Goal: Task Accomplishment & Management: Complete application form

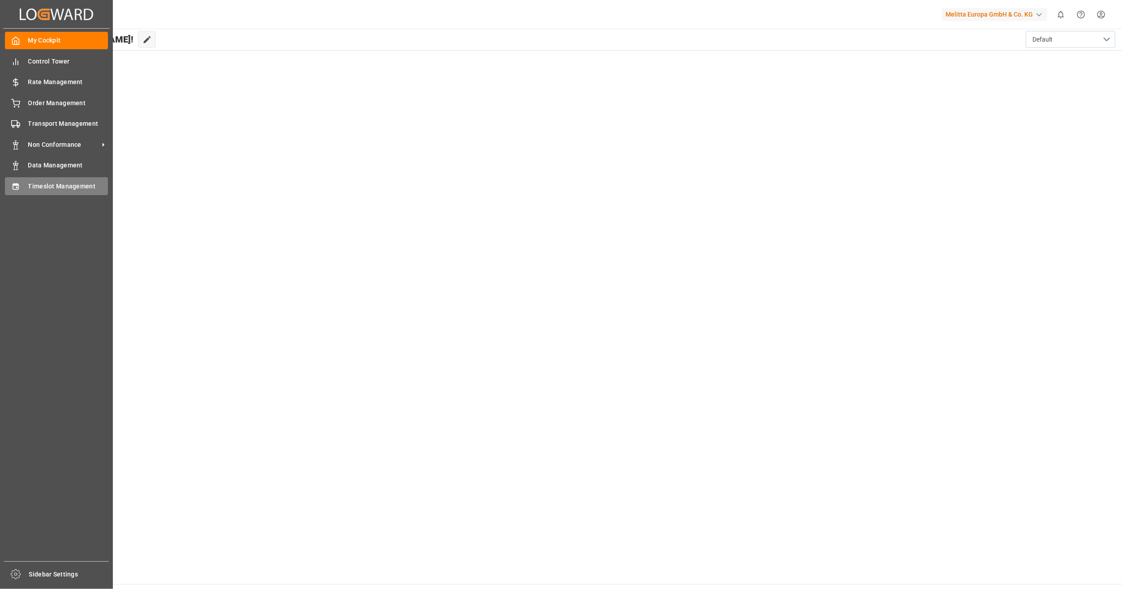
click at [56, 188] on span "Timeslot Management" at bounding box center [68, 186] width 80 height 9
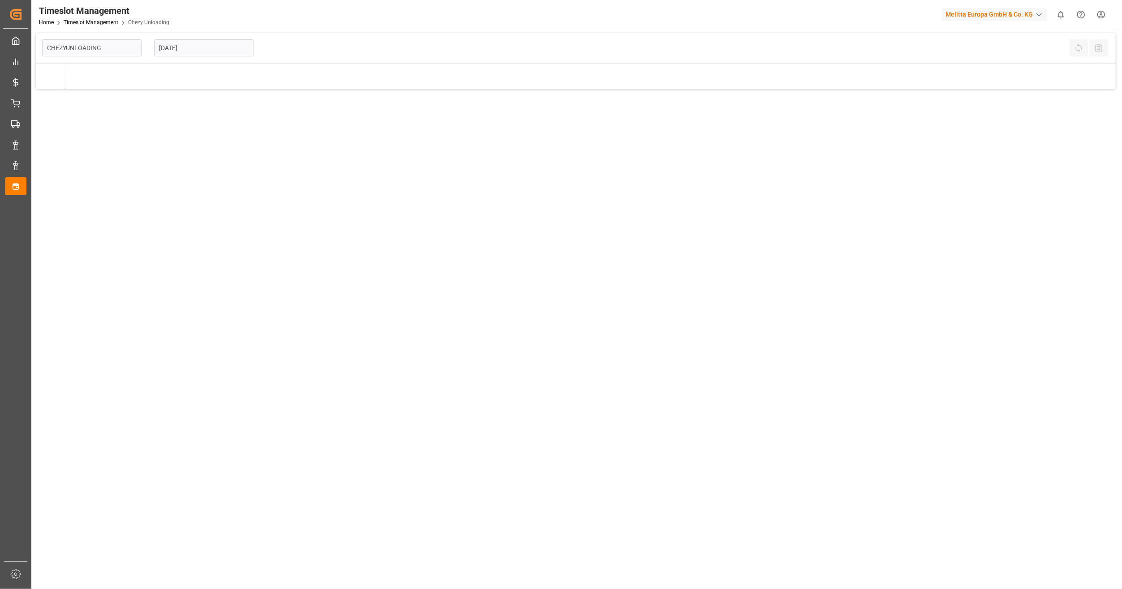
type input "Chezy Unloading"
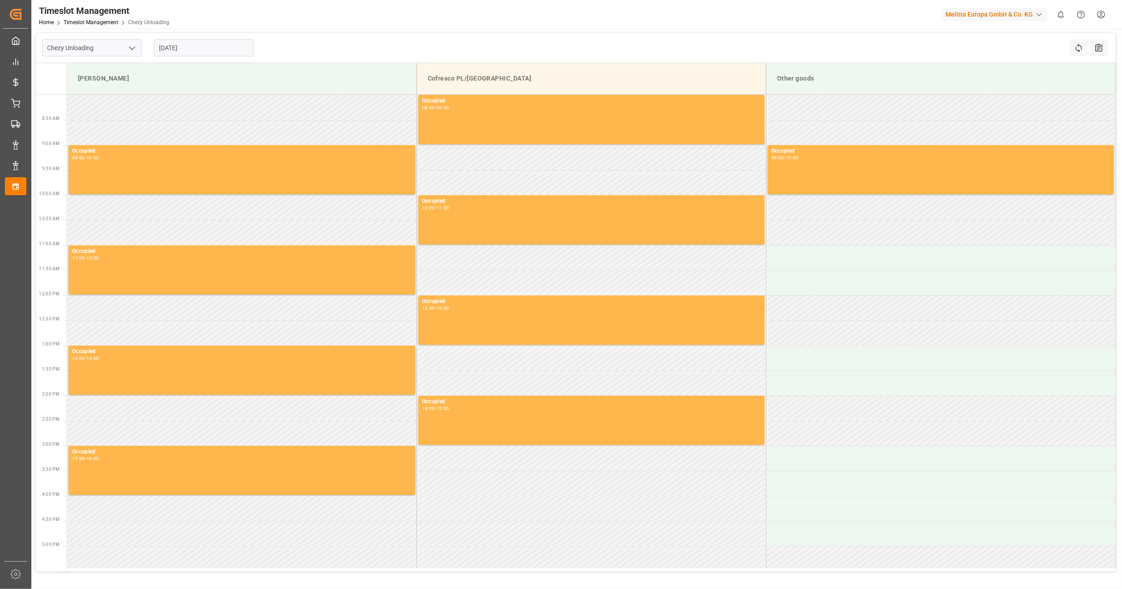
click at [226, 52] on input "[DATE]" at bounding box center [203, 47] width 99 height 17
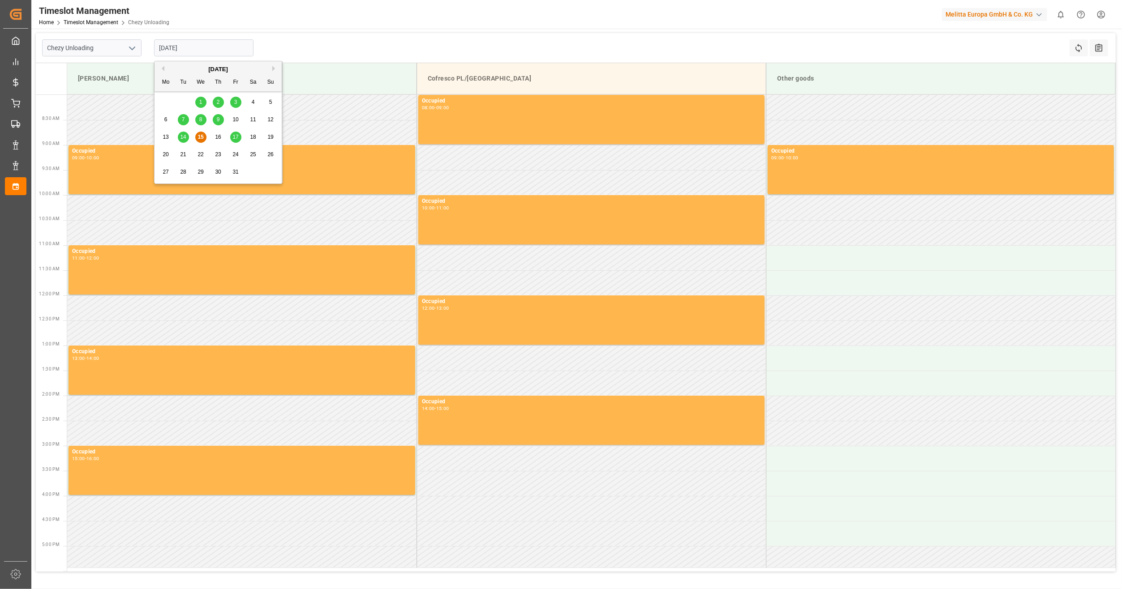
click at [168, 149] on div "20 21 22 23 24 25 26" at bounding box center [218, 154] width 122 height 17
click at [167, 152] on span "20" at bounding box center [166, 154] width 6 height 6
type input "[DATE]"
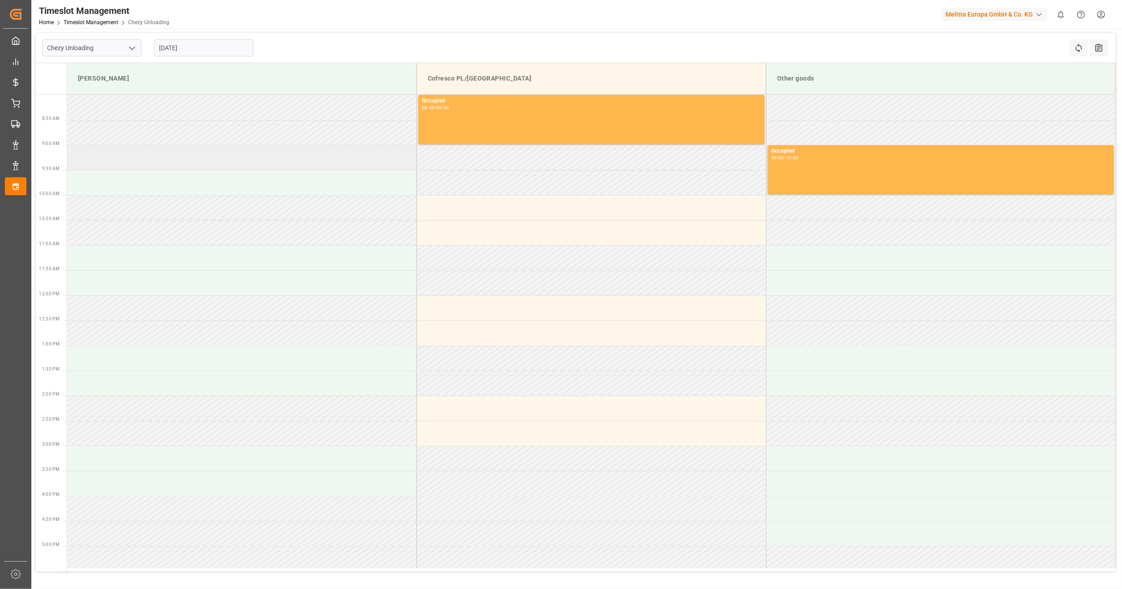
click at [162, 160] on td at bounding box center [241, 157] width 349 height 25
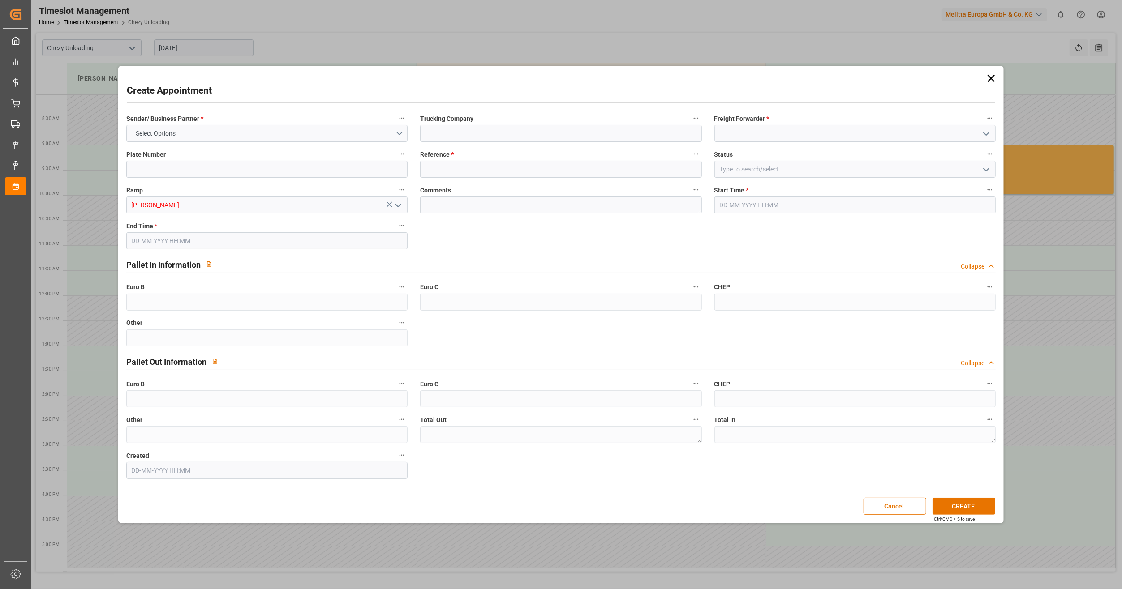
type input "0"
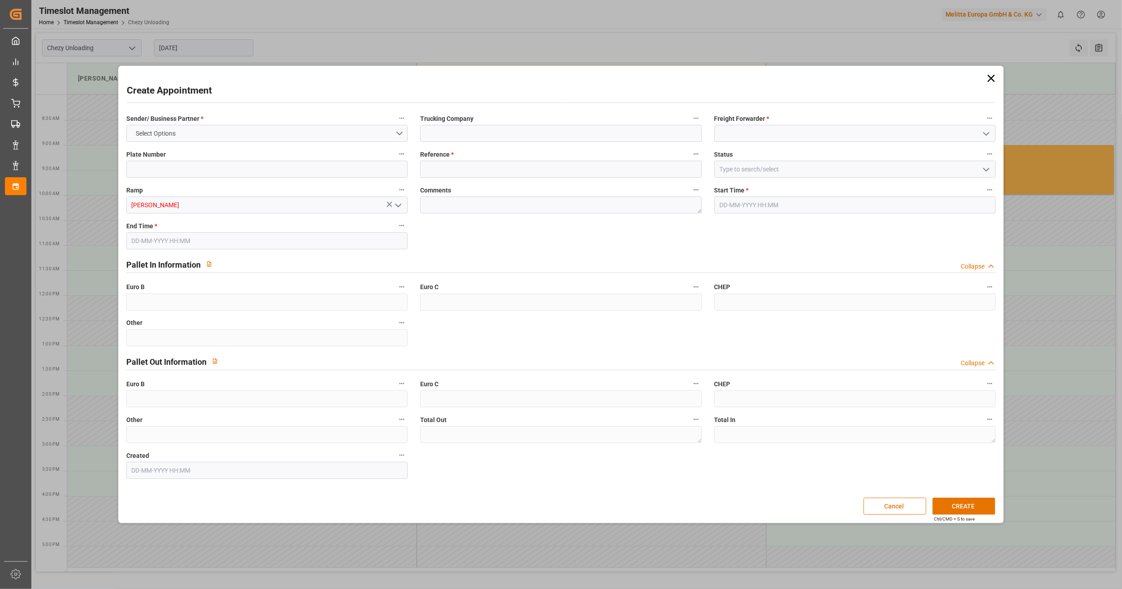
type input "0"
type input "[DATE] 09:00"
type input "[DATE] 10:00"
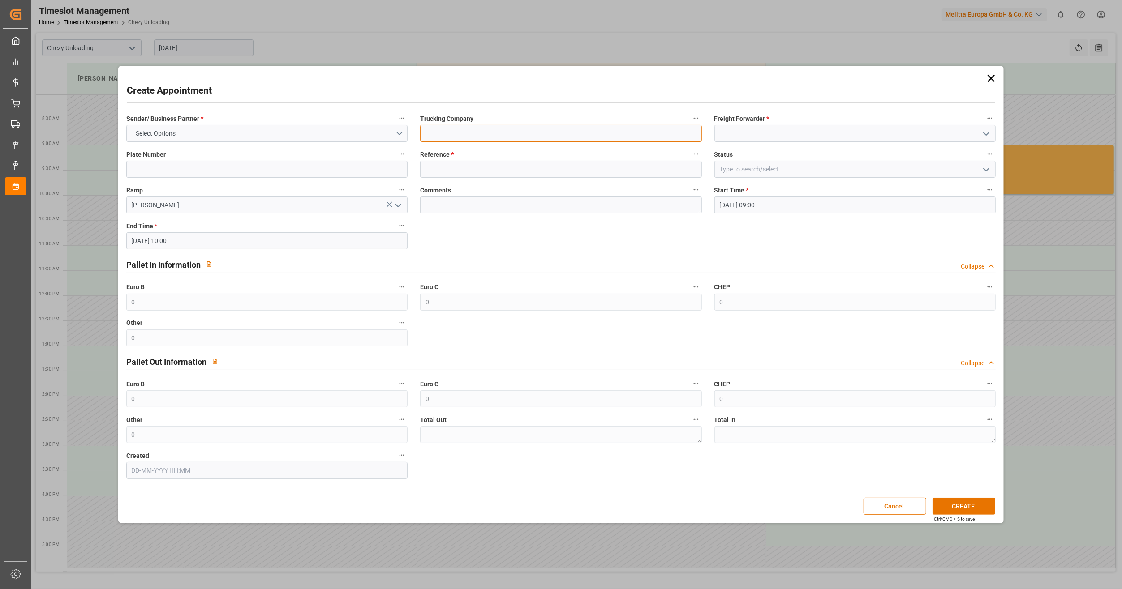
click at [564, 133] on input at bounding box center [560, 133] width 281 height 17
type input "lkw [PERSON_NAME]"
click at [742, 136] on input at bounding box center [854, 133] width 281 height 17
click at [771, 154] on div "LKW [PERSON_NAME]" at bounding box center [855, 153] width 280 height 20
type input "LKW [PERSON_NAME]"
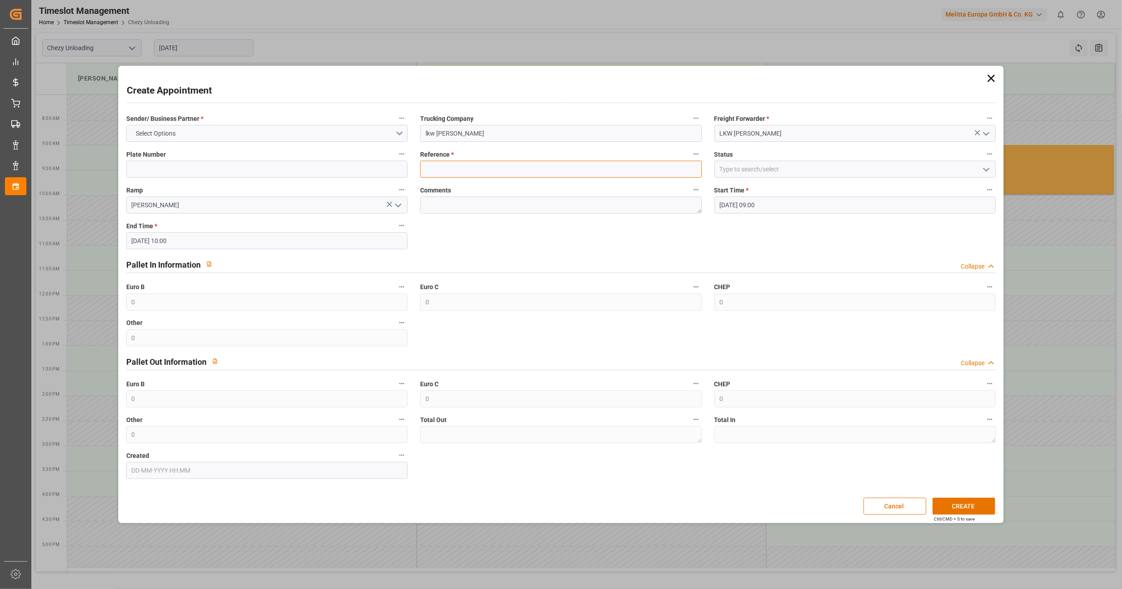
drag, startPoint x: 484, startPoint y: 160, endPoint x: 484, endPoint y: 171, distance: 10.7
click at [484, 161] on input at bounding box center [560, 169] width 281 height 17
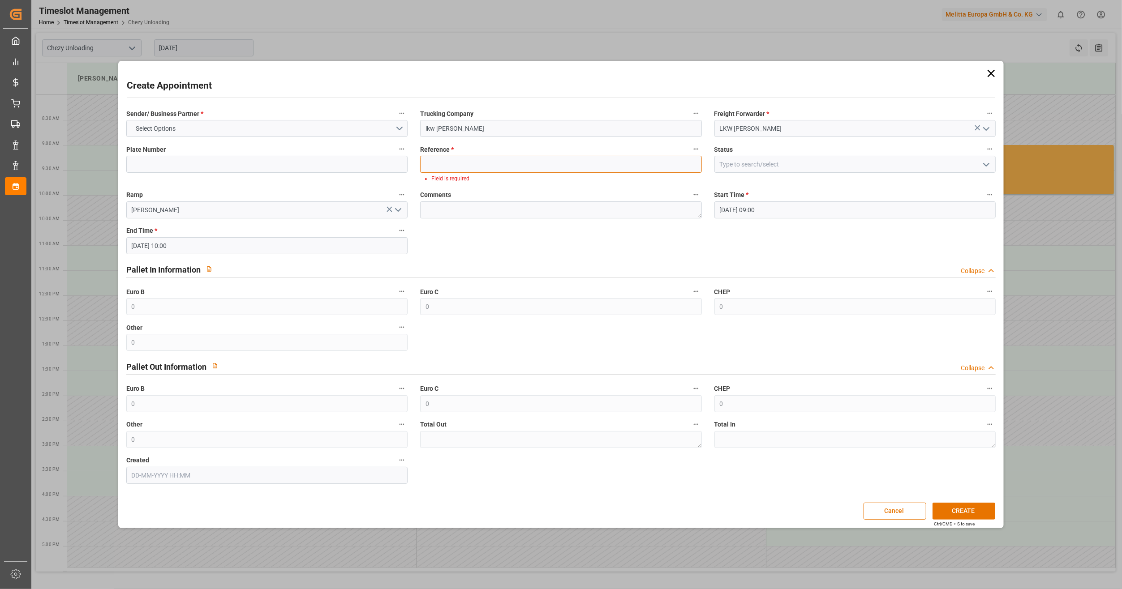
click at [460, 164] on input at bounding box center [560, 164] width 281 height 17
paste input "400053881"
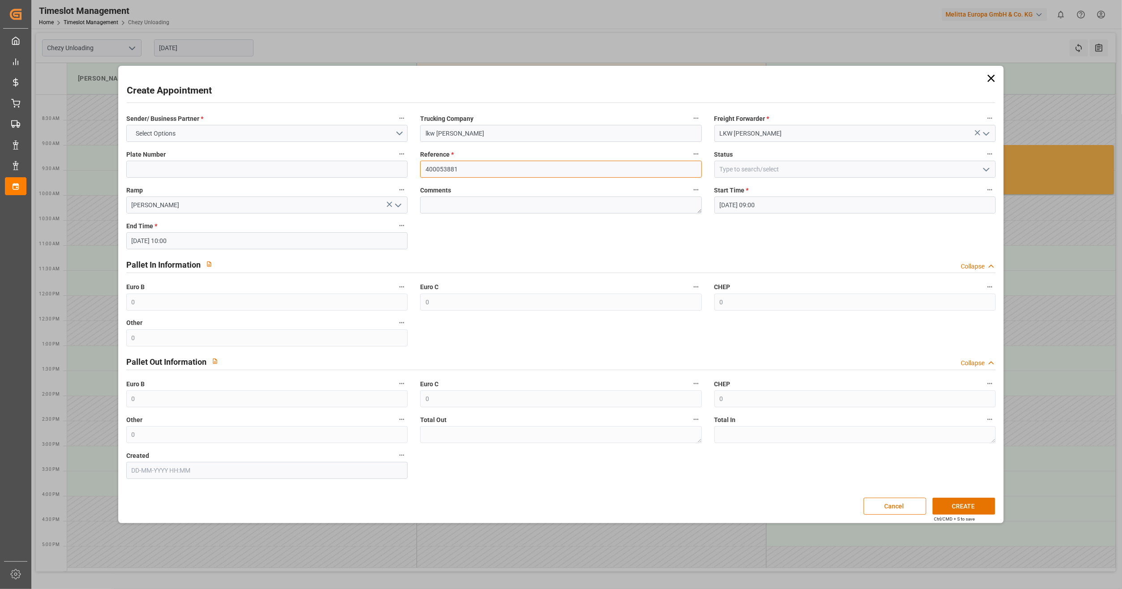
type input "400053881"
click at [808, 164] on input at bounding box center [854, 169] width 281 height 17
click at [984, 171] on icon "open menu" at bounding box center [986, 169] width 11 height 11
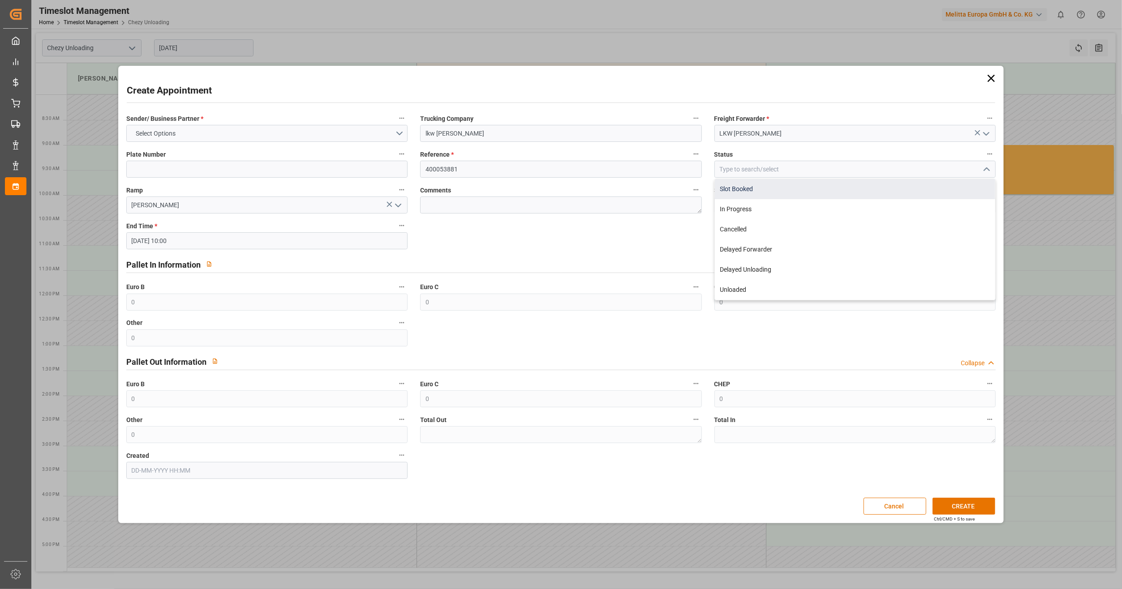
click at [812, 193] on div "Slot Booked" at bounding box center [855, 189] width 280 height 20
type input "Slot Booked"
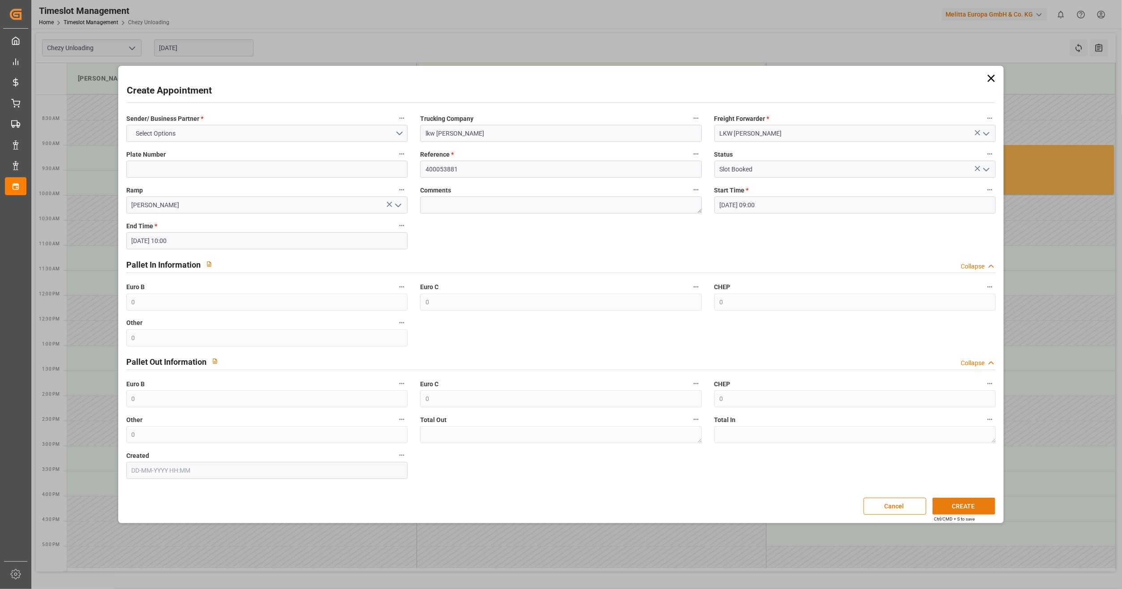
click at [954, 506] on button "CREATE" at bounding box center [963, 506] width 63 height 17
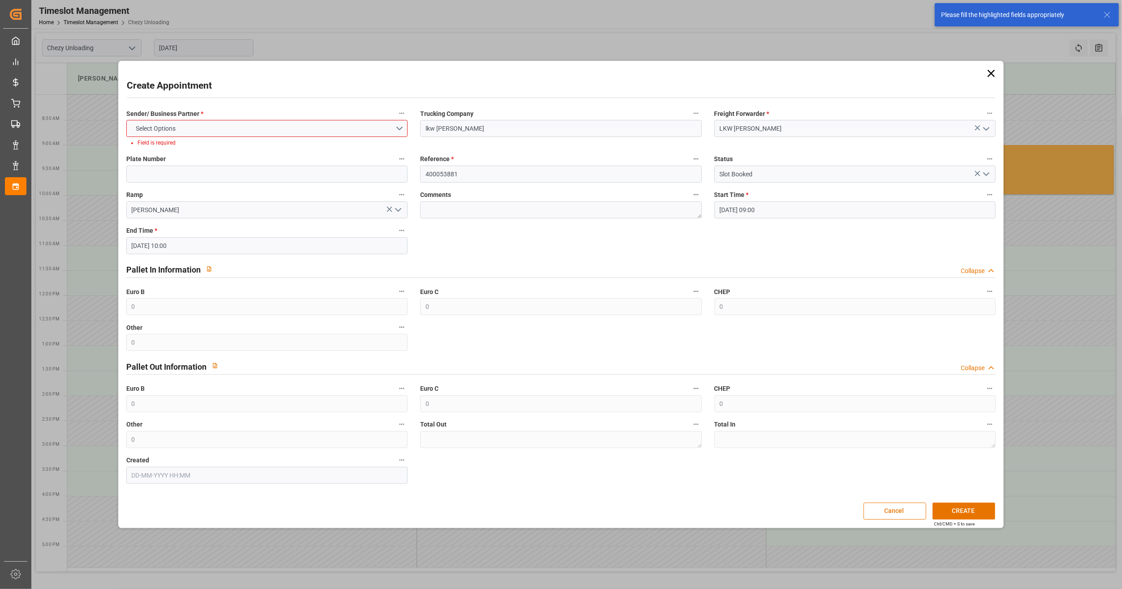
drag, startPoint x: 200, startPoint y: 112, endPoint x: 199, endPoint y: 117, distance: 5.0
click at [199, 117] on span "Sender/ Business Partner *" at bounding box center [164, 113] width 77 height 9
click at [396, 117] on button "Sender/ Business Partner *" at bounding box center [402, 113] width 12 height 12
click at [198, 133] on div at bounding box center [561, 294] width 1122 height 589
click at [210, 130] on button "Select Options" at bounding box center [266, 128] width 281 height 17
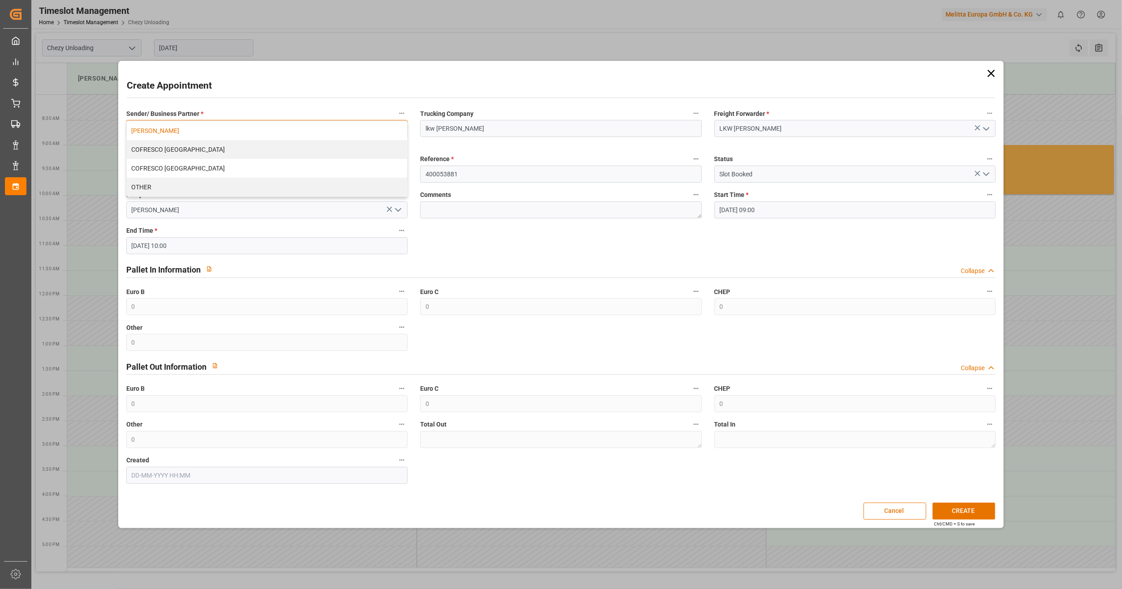
click at [211, 135] on div "[PERSON_NAME]" at bounding box center [267, 130] width 280 height 19
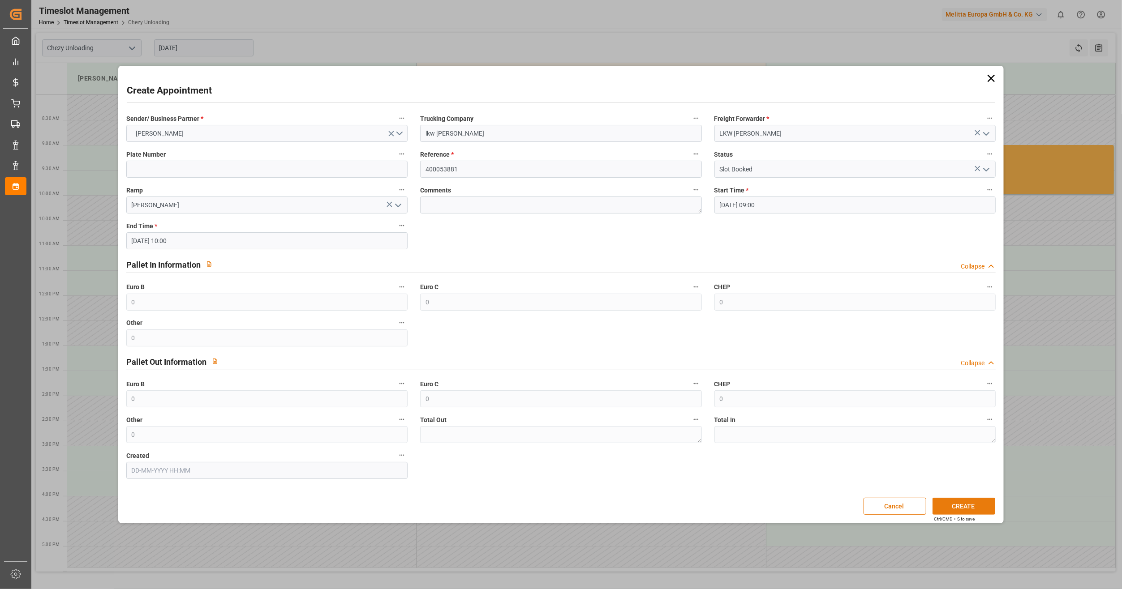
click at [979, 504] on button "CREATE" at bounding box center [963, 506] width 63 height 17
